Goal: Information Seeking & Learning: Compare options

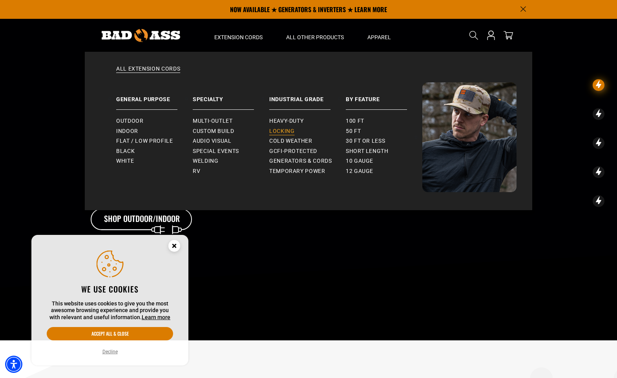
click at [287, 132] on span "Locking" at bounding box center [281, 131] width 25 height 7
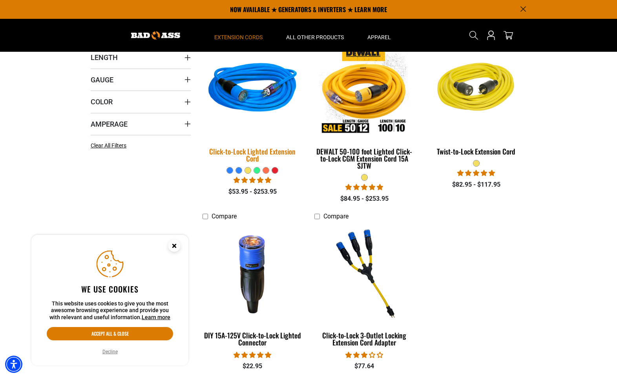
scroll to position [199, 0]
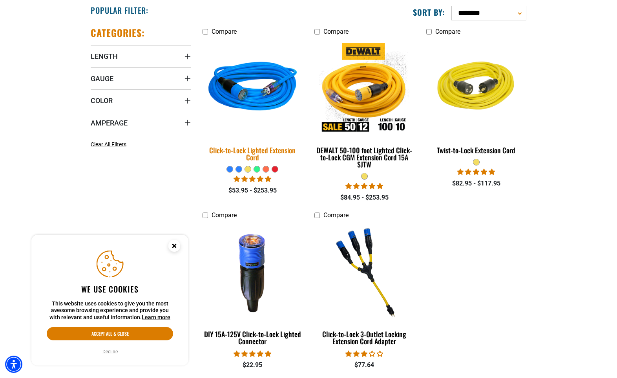
click at [210, 152] on div "Click-to-Lock Lighted Extension Cord" at bounding box center [252, 154] width 100 height 14
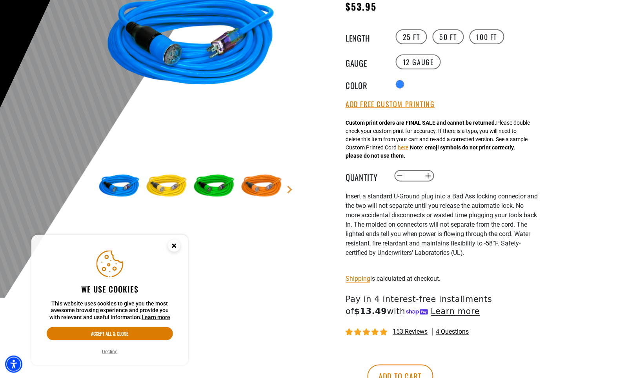
scroll to position [139, 0]
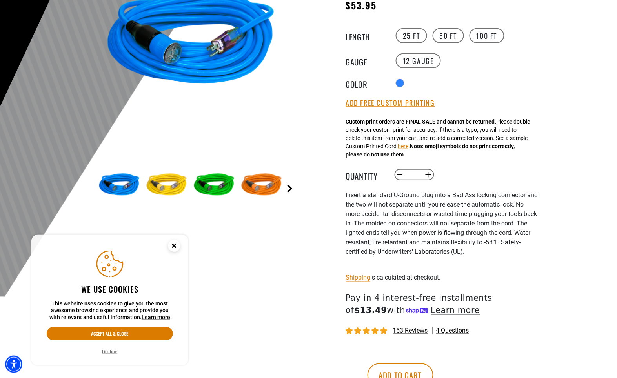
click at [291, 188] on link "Next" at bounding box center [290, 189] width 8 height 8
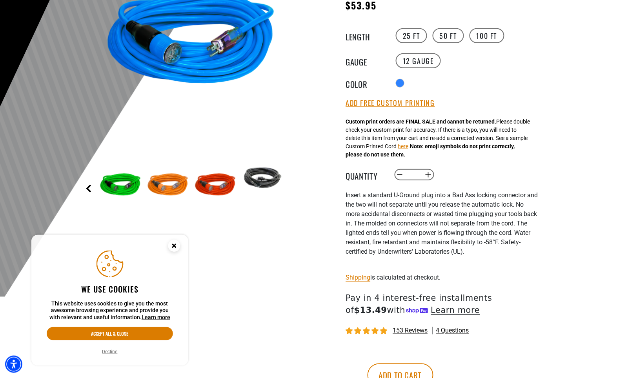
click at [87, 189] on link "Previous" at bounding box center [89, 189] width 8 height 8
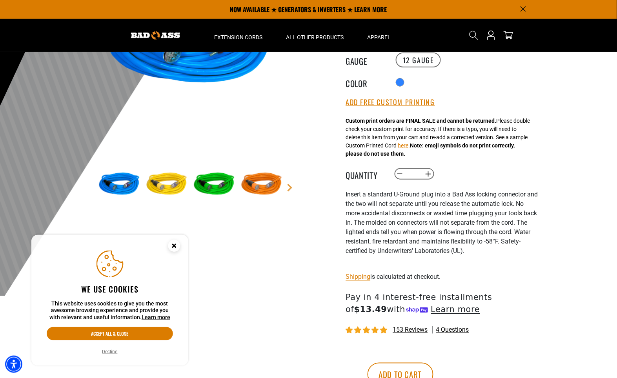
scroll to position [138, 0]
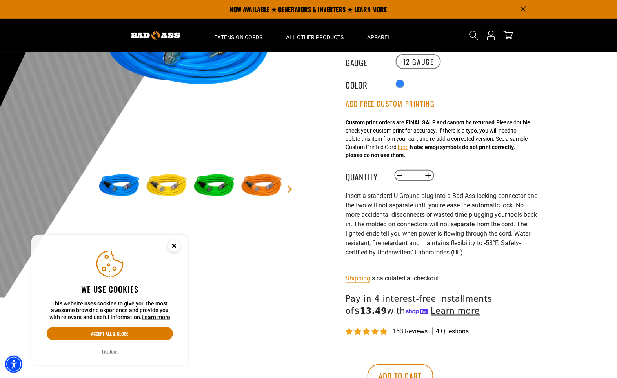
click at [263, 186] on img at bounding box center [261, 186] width 45 height 45
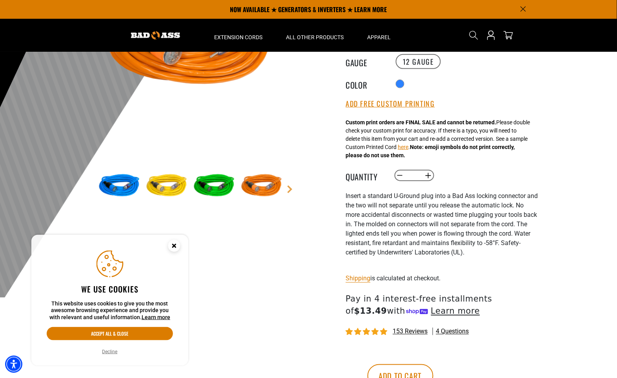
scroll to position [0, 0]
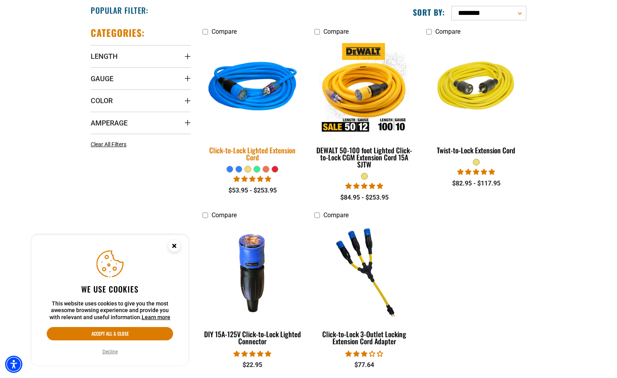
click at [256, 99] on img at bounding box center [253, 88] width 110 height 100
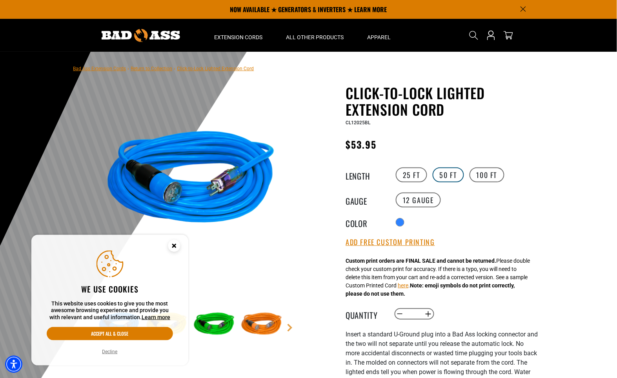
click at [451, 174] on label "50 FT" at bounding box center [448, 174] width 31 height 15
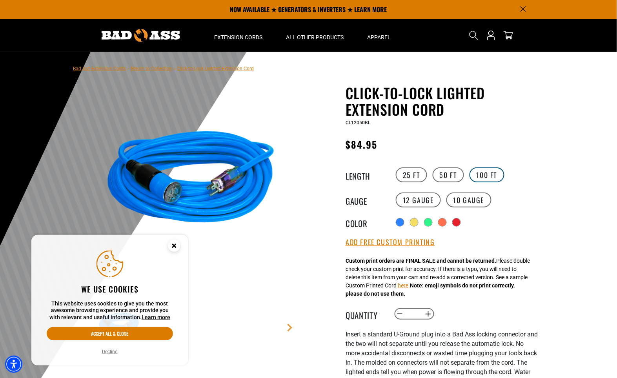
click at [487, 175] on label "100 FT" at bounding box center [486, 174] width 35 height 15
click at [412, 175] on label "25 FT" at bounding box center [411, 174] width 31 height 15
click at [174, 246] on icon "Close this option" at bounding box center [174, 245] width 3 height 3
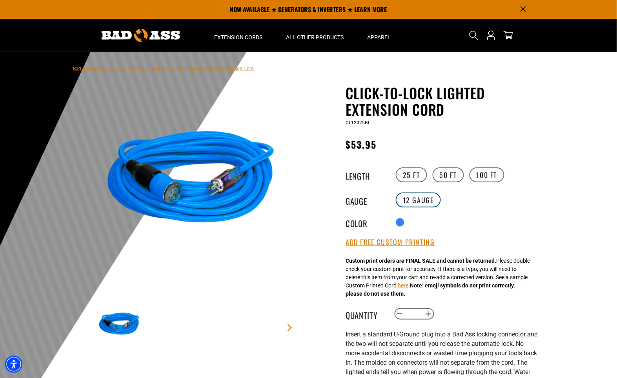
click at [411, 202] on label "12 Gauge" at bounding box center [418, 200] width 45 height 15
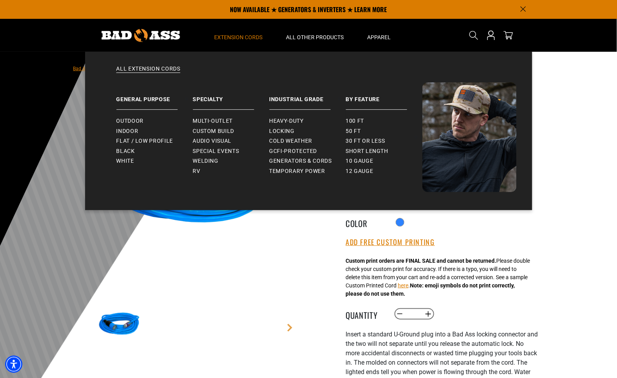
click at [238, 37] on span "Extension Cords" at bounding box center [239, 37] width 48 height 7
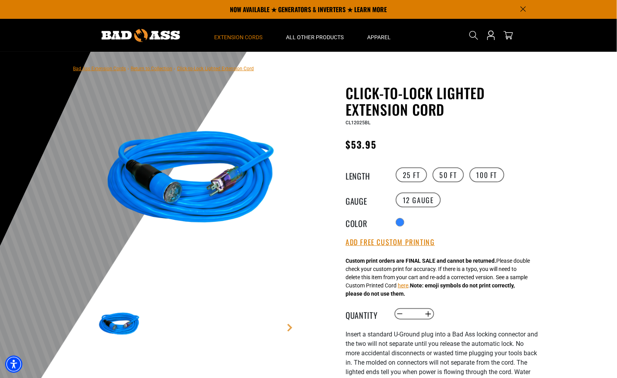
click at [238, 37] on span "Extension Cords" at bounding box center [239, 37] width 48 height 7
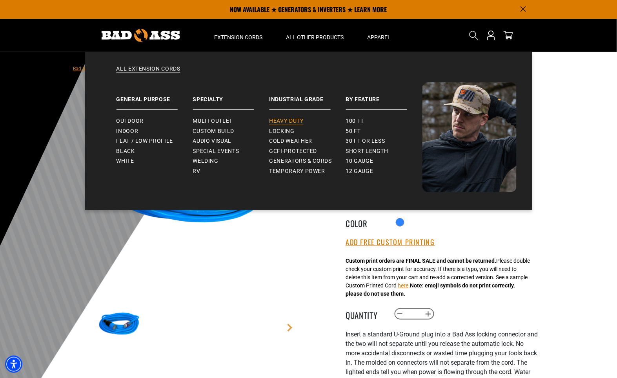
click at [289, 122] on span "Heavy-Duty" at bounding box center [286, 121] width 34 height 7
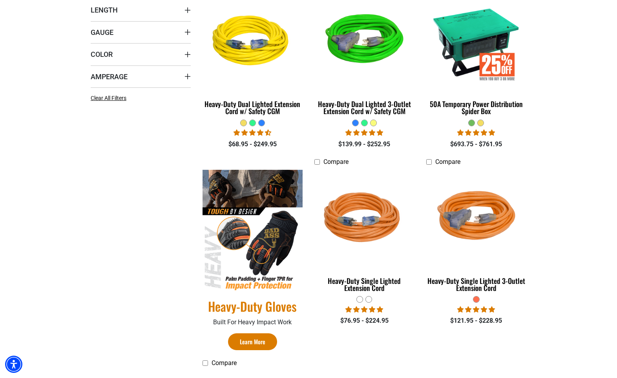
scroll to position [246, 0]
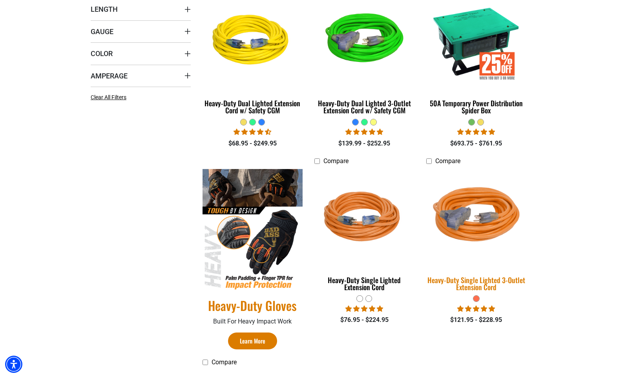
click at [491, 220] on img at bounding box center [476, 218] width 110 height 100
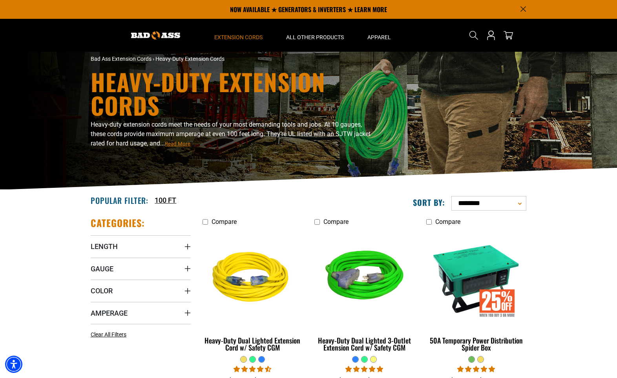
scroll to position [7, 0]
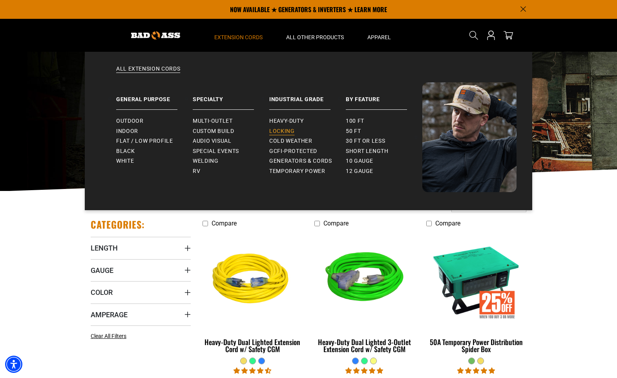
click at [284, 131] on span "Locking" at bounding box center [281, 131] width 25 height 7
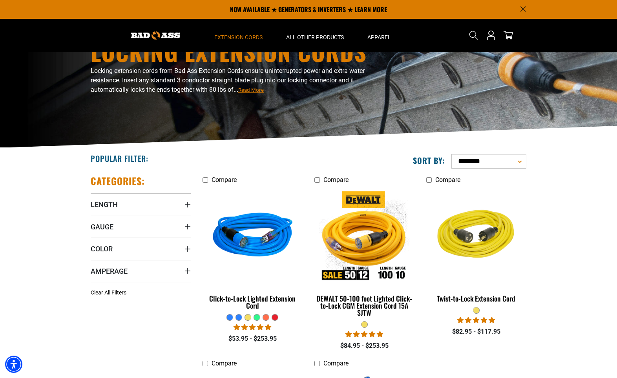
scroll to position [50, 0]
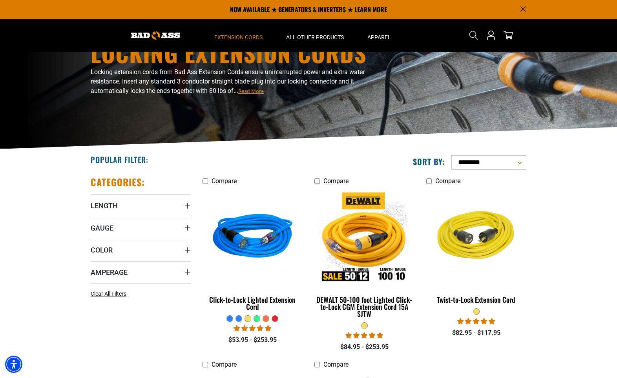
click at [260, 329] on span "4.87 stars" at bounding box center [261, 328] width 8 height 6
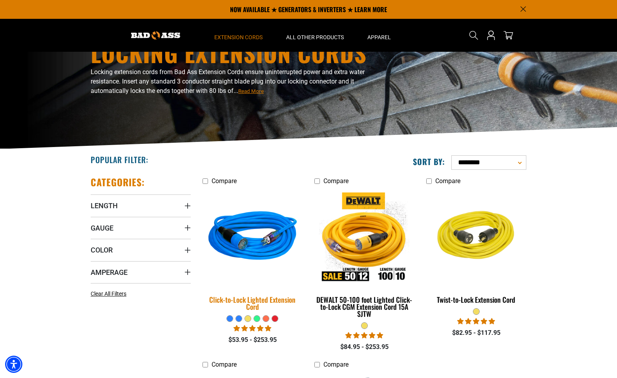
click at [253, 234] on img at bounding box center [253, 237] width 110 height 100
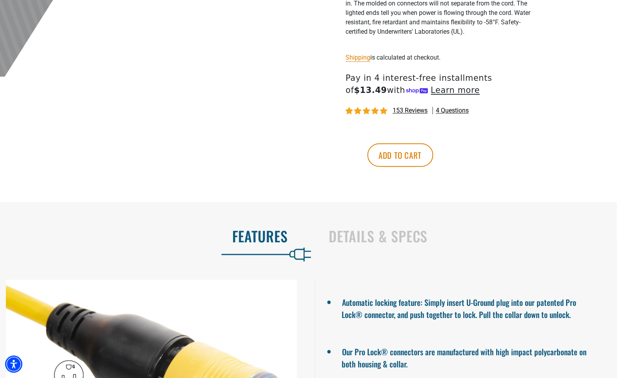
scroll to position [365, 0]
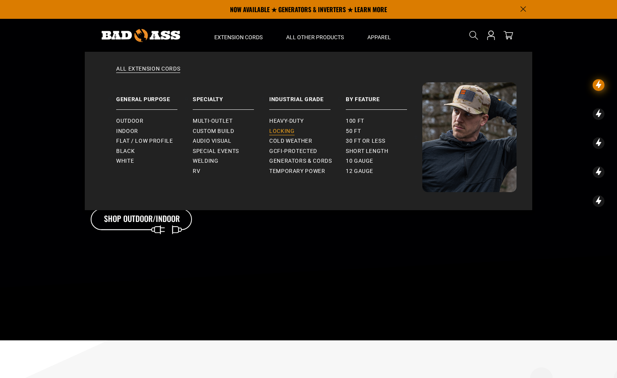
click at [296, 133] on link "Locking" at bounding box center [307, 131] width 76 height 10
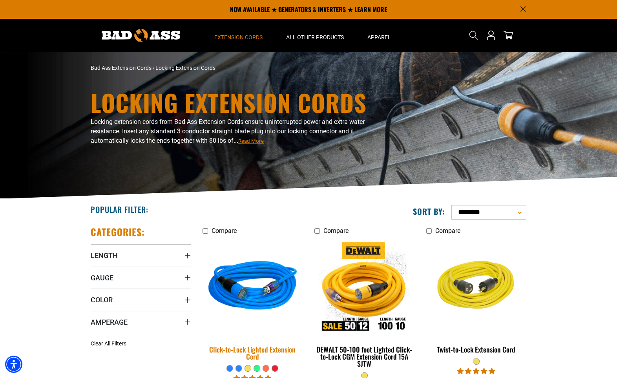
click at [246, 296] on img at bounding box center [253, 287] width 110 height 100
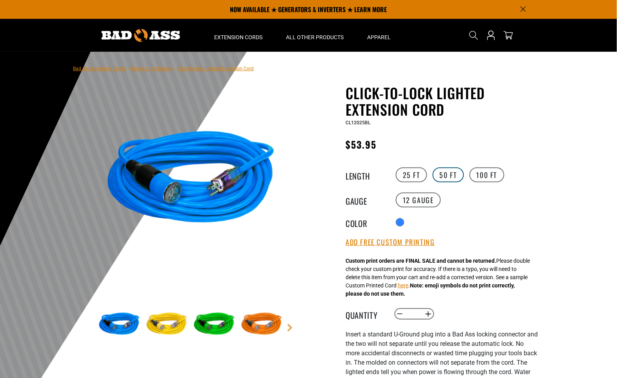
click at [442, 178] on label "50 FT" at bounding box center [448, 174] width 31 height 15
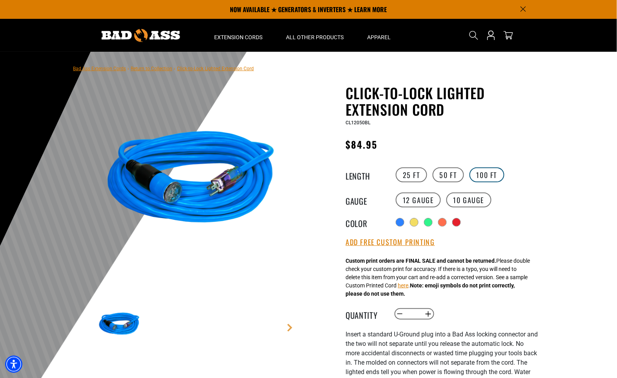
click at [476, 175] on label "100 FT" at bounding box center [486, 174] width 35 height 15
click at [446, 176] on label "50 FT" at bounding box center [448, 174] width 31 height 15
click at [489, 178] on label "100 FT" at bounding box center [486, 174] width 35 height 15
click at [471, 204] on label "10 Gauge Translation missing: en.products.product.variant_sold_out_or_unavailab…" at bounding box center [468, 200] width 45 height 15
click at [414, 198] on label "12 Gauge" at bounding box center [418, 200] width 45 height 15
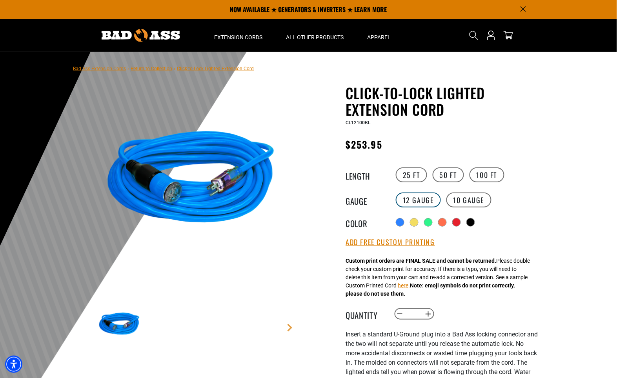
scroll to position [0, 0]
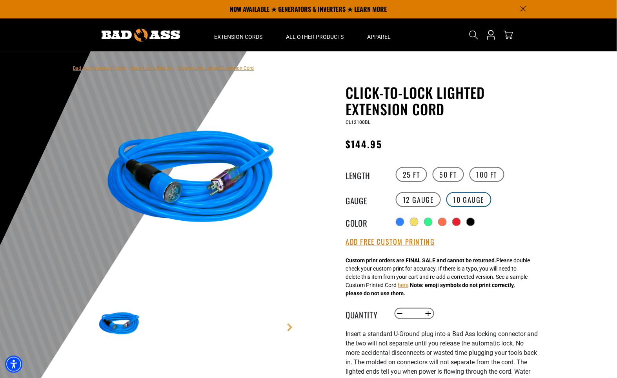
click at [463, 200] on label "10 Gauge Translation missing: en.products.product.variant_sold_out_or_unavailab…" at bounding box center [468, 199] width 45 height 15
click at [413, 178] on label "25 FT" at bounding box center [411, 174] width 31 height 15
click at [450, 176] on label "50 FT" at bounding box center [448, 174] width 31 height 15
click at [466, 199] on label "10 Gauge Translation missing: en.products.product.variant_sold_out_or_unavailab…" at bounding box center [468, 199] width 45 height 15
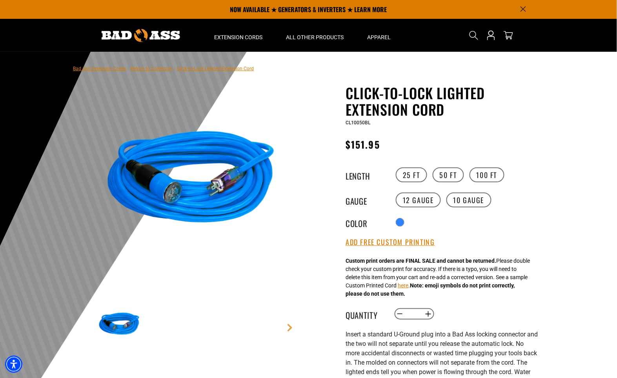
scroll to position [1, 0]
